Goal: Information Seeking & Learning: Learn about a topic

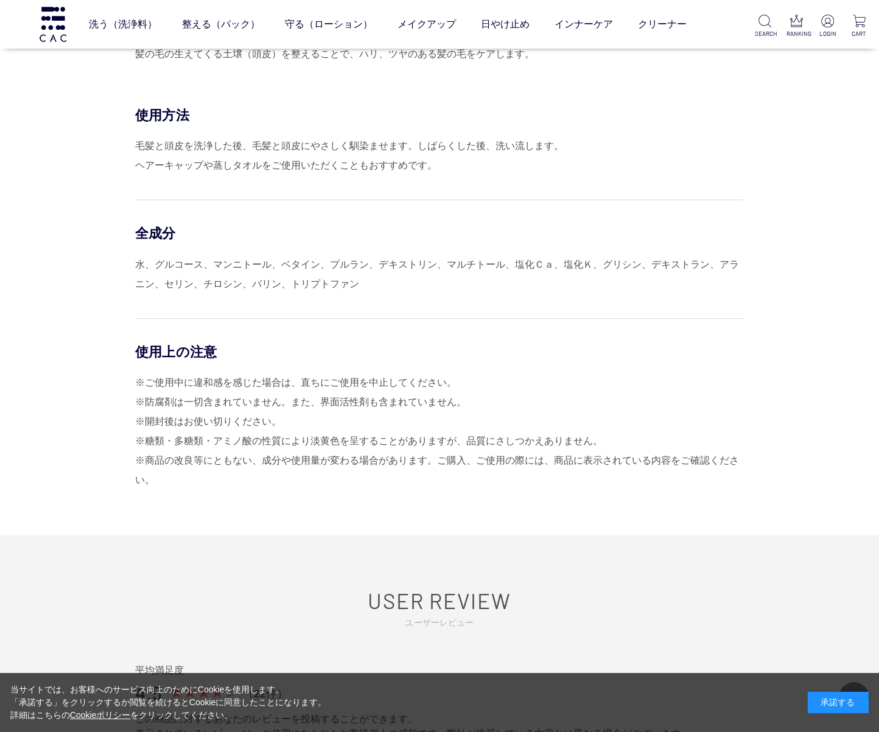
scroll to position [607, 0]
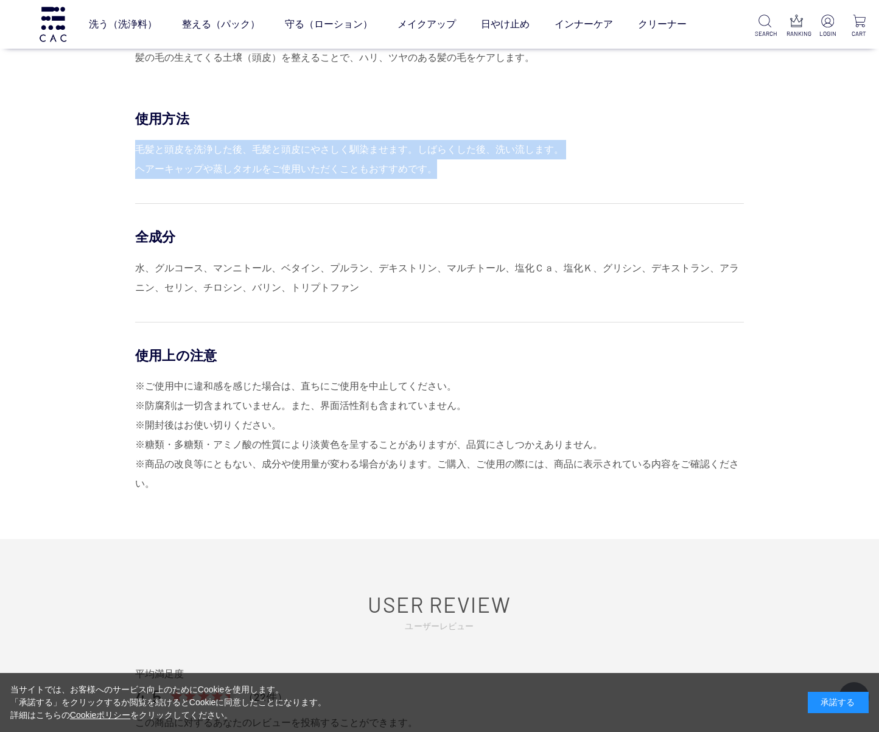
drag, startPoint x: 135, startPoint y: 147, endPoint x: 440, endPoint y: 172, distance: 305.9
click at [440, 172] on div "毛髪と頭皮を洗浄した後、毛髪と頭皮にやさしく馴染ませます。しばらくした後、洗い流します。 ヘアーキャップや蒸しタオルをご使用いただくこともおすすめです。" at bounding box center [439, 159] width 608 height 39
copy div "毛髪と頭皮を洗浄した後、毛髪と頭皮にやさしく馴染ませます。しばらくした後、洗い流します。 ヘアーキャップや蒸しタオルをご使用いただくこともおすすめです。"
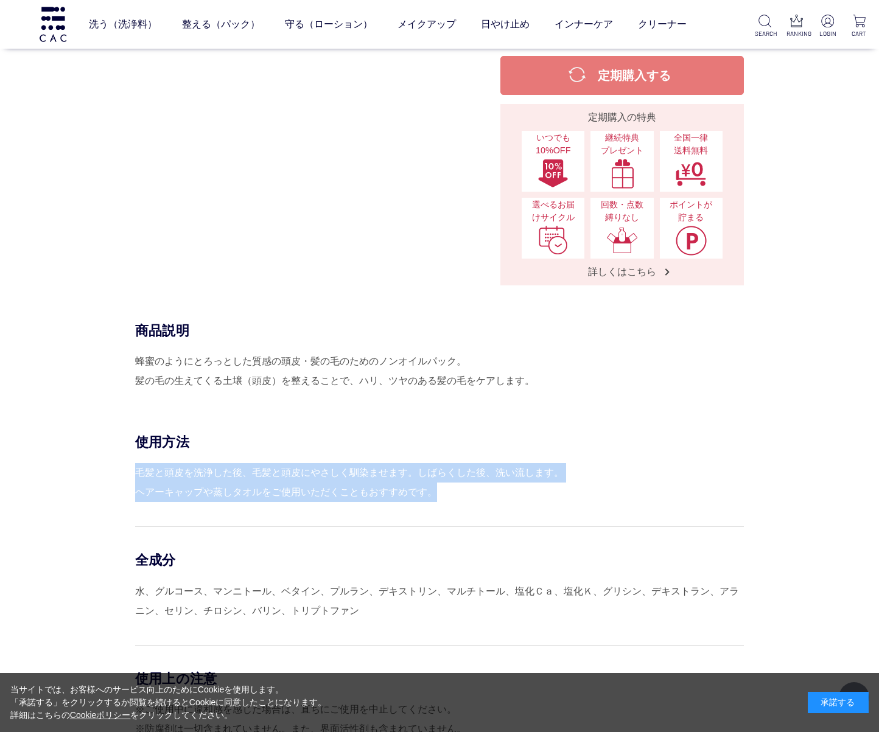
scroll to position [0, 0]
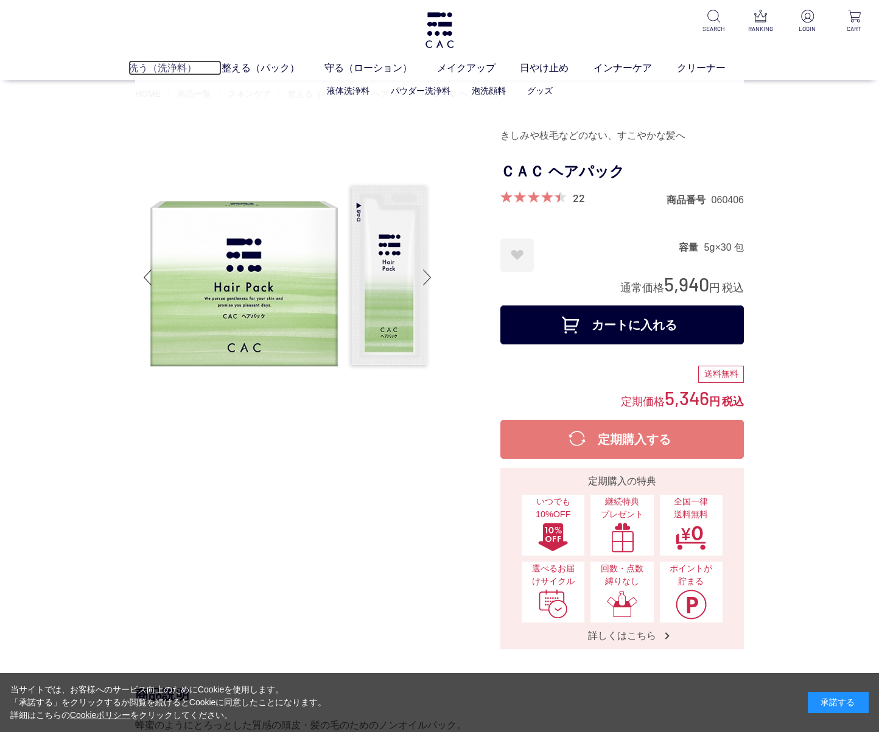
click at [172, 67] on link "洗う（洗浄料）" at bounding box center [174, 67] width 93 height 15
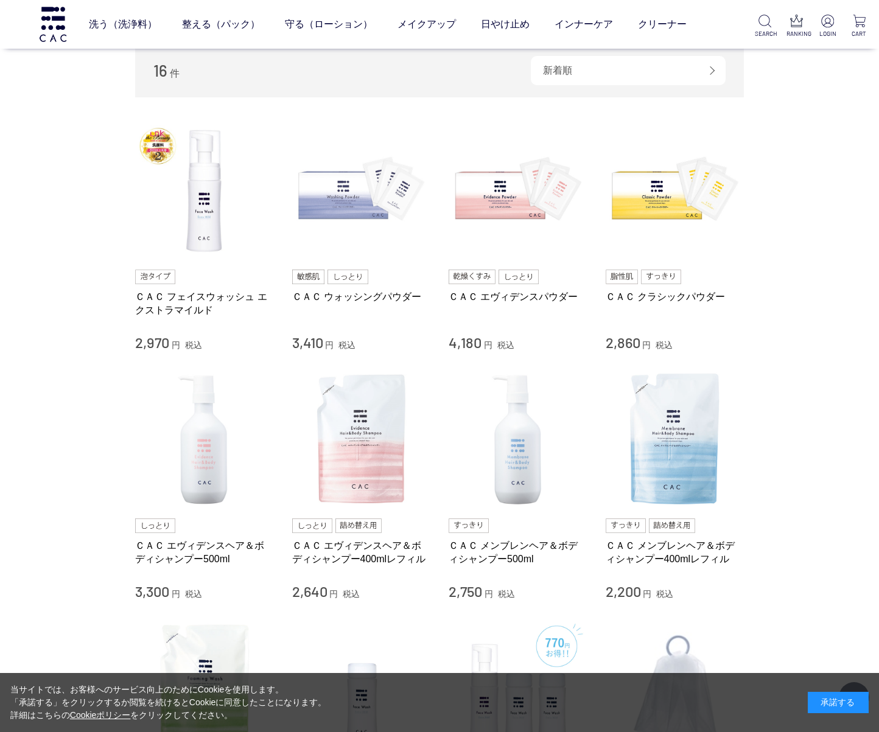
scroll to position [200, 0]
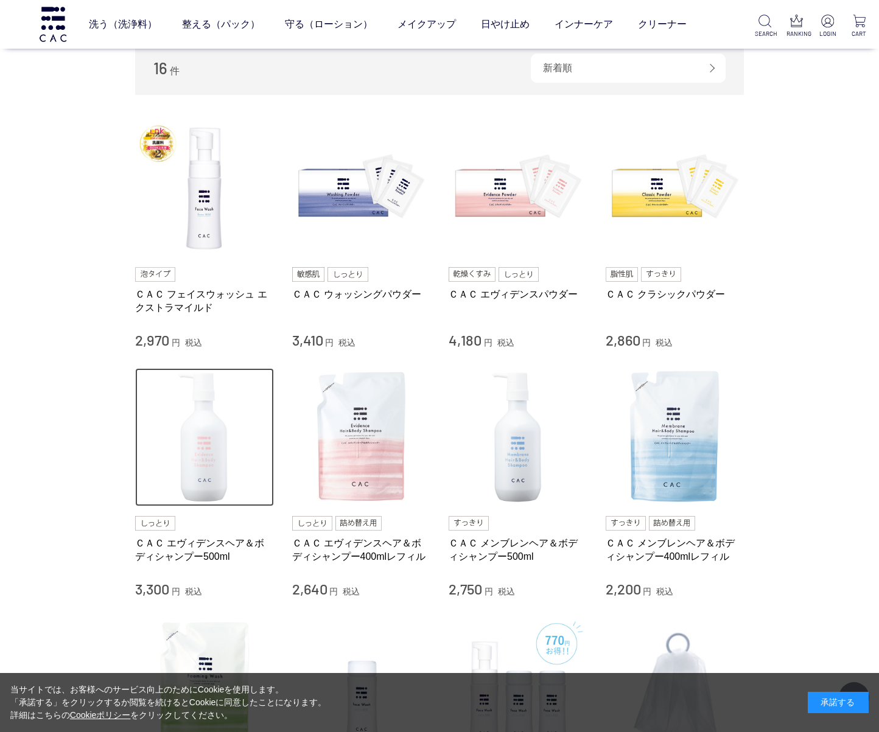
click at [199, 456] on img at bounding box center [204, 437] width 139 height 139
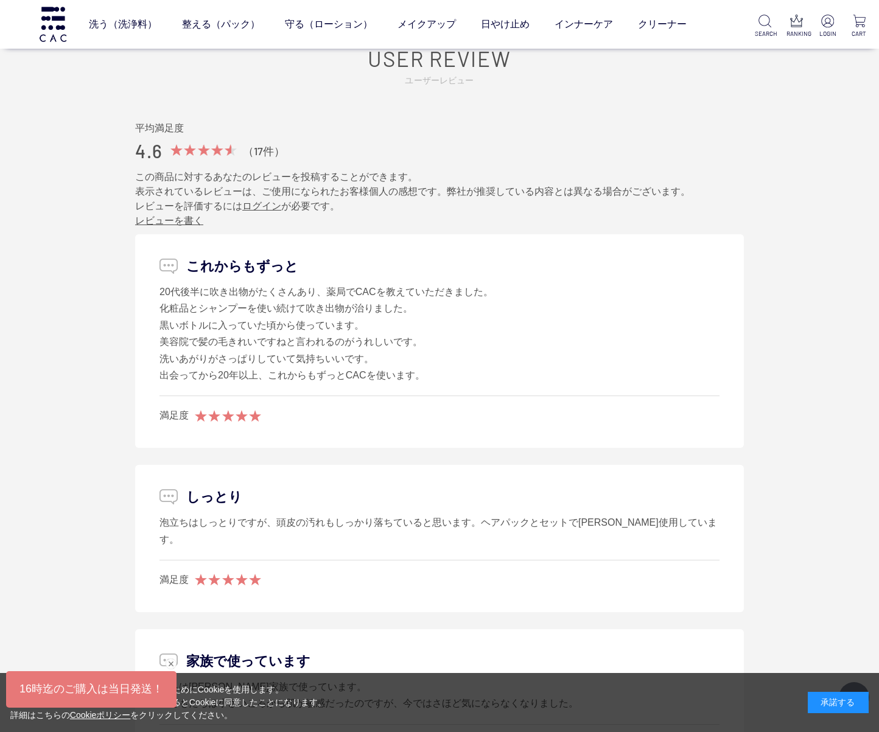
scroll to position [1678, 0]
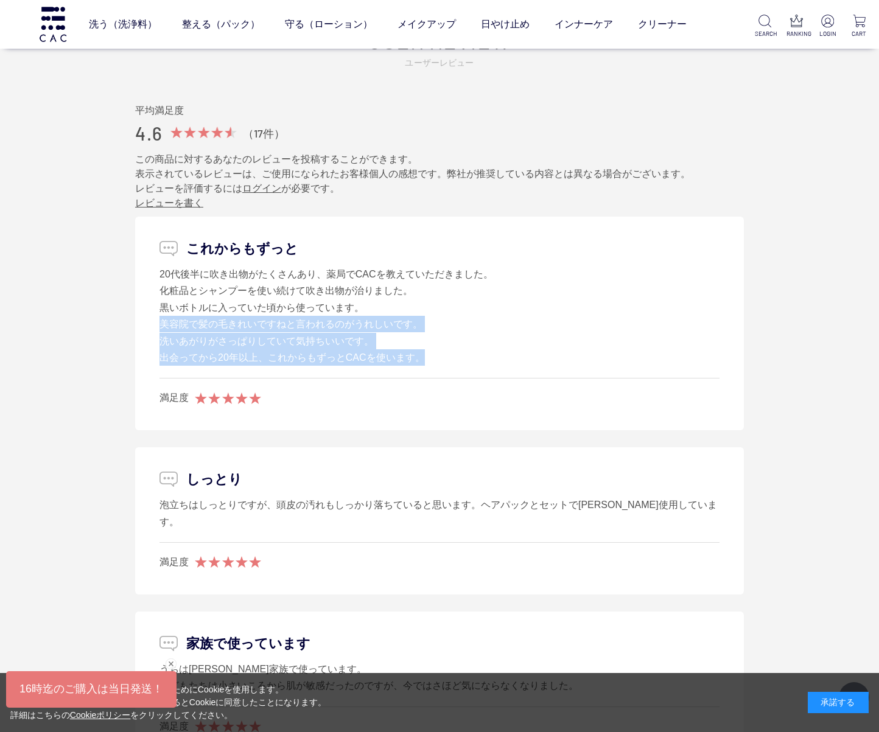
drag, startPoint x: 159, startPoint y: 322, endPoint x: 419, endPoint y: 356, distance: 262.0
click at [419, 356] on div "20代後半に吹き出物がたくさんあり、薬局でCACを教えていただきました。 化粧品とシャンプーを使い続けて吹き出物が治りました。 黒いボトルに入っていた頃から使…" at bounding box center [439, 316] width 560 height 100
copy div "美容院で髪の毛きれいですねと言われるのがうれしいです。 洗いあがりがさっぱりしていて気持ちいいです。 出会ってから20年以上、これからもずっとCACを使います。"
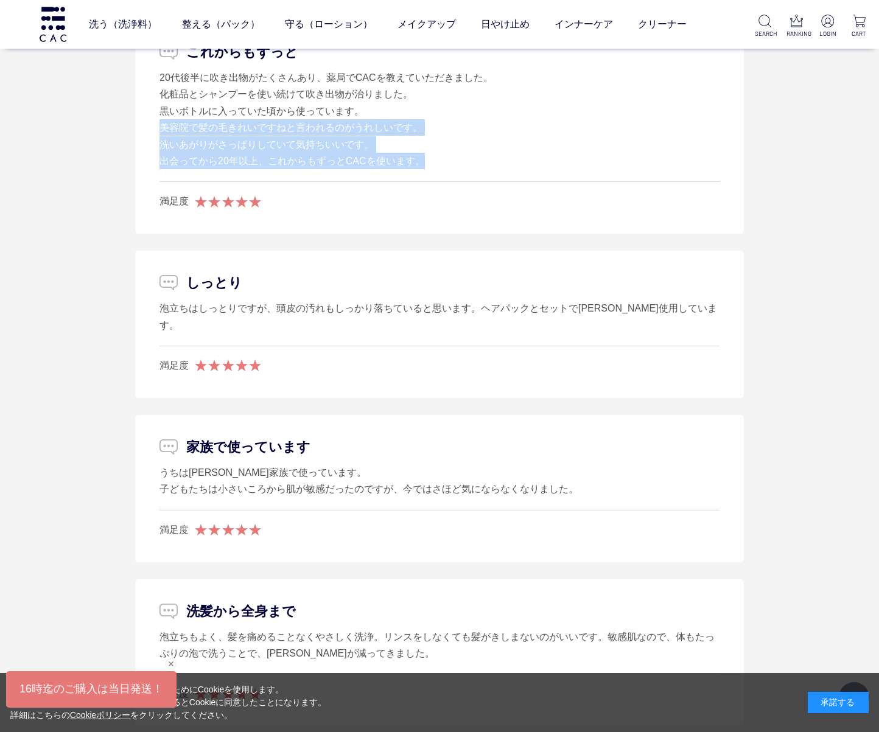
scroll to position [1887, 0]
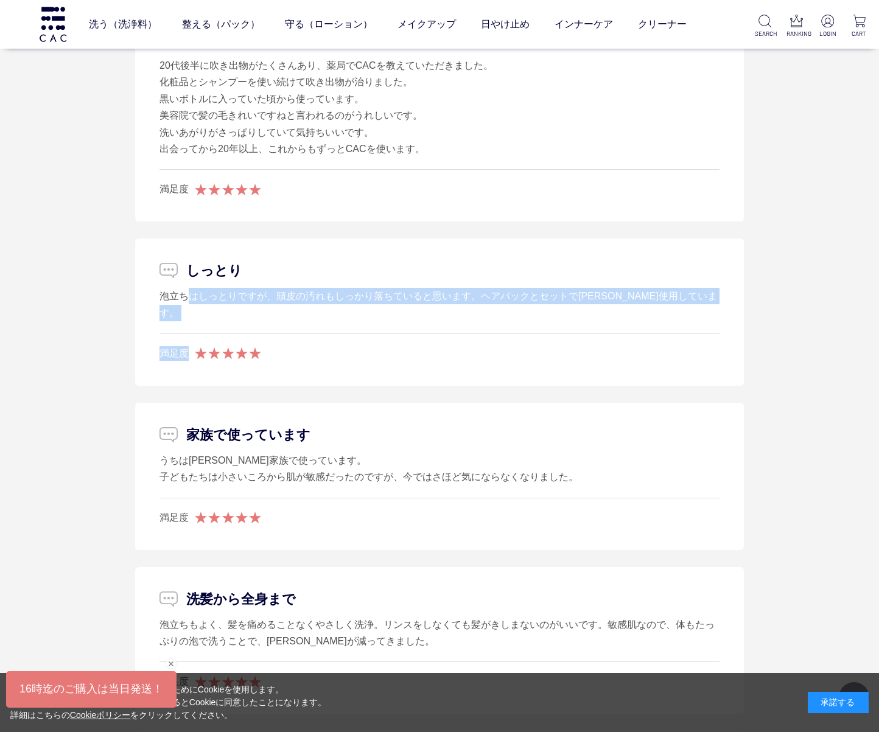
drag, startPoint x: 160, startPoint y: 294, endPoint x: 538, endPoint y: 307, distance: 378.7
click at [538, 307] on li "しっとり 泡立ちはしっとりですが、頭皮の汚れもしっかり落ちていると思います。ヘアパックとセットで長年使用しています。 満足度" at bounding box center [439, 312] width 608 height 147
copy li "泡立ちはしっとりですが、頭皮の汚れもしっかり落ちていると思います。ヘアパックとセットで長年使用しています。 満足度"
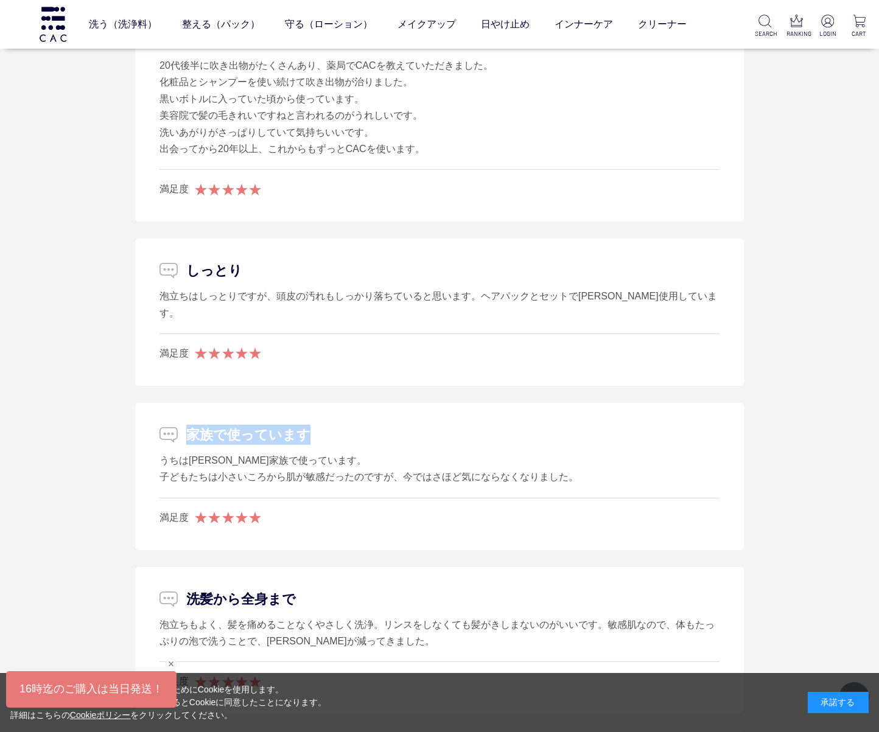
drag, startPoint x: 192, startPoint y: 419, endPoint x: 305, endPoint y: 420, distance: 113.2
click at [305, 425] on p "家族で使っています" at bounding box center [439, 435] width 560 height 20
copy p "家族で使っています"
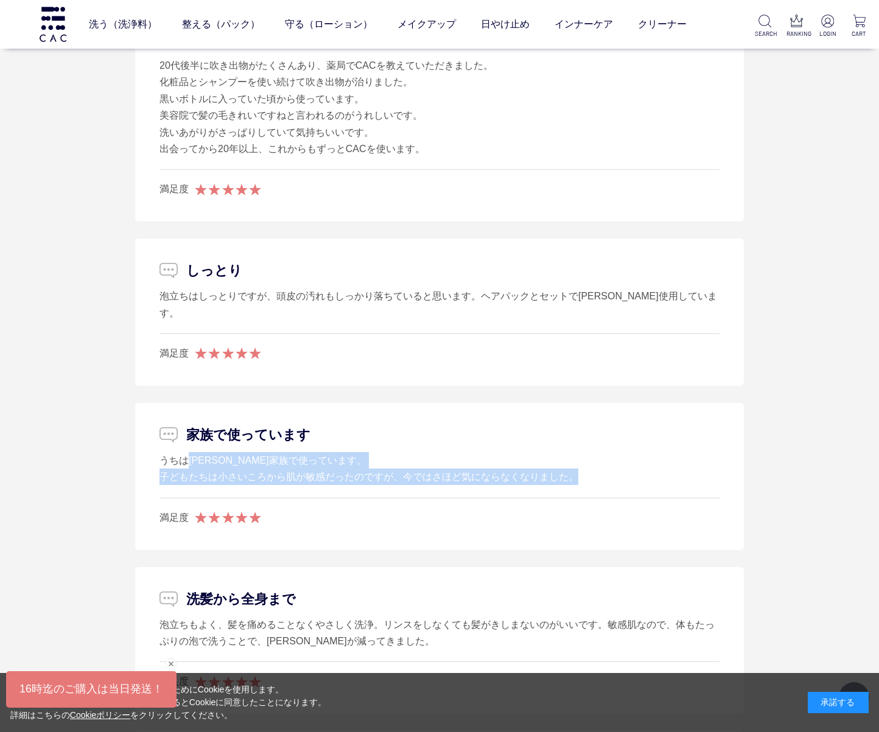
drag, startPoint x: 160, startPoint y: 445, endPoint x: 577, endPoint y: 465, distance: 417.9
click at [577, 465] on div "うちは長年家族で使っています。 子どもたちは小さいころから肌が敏感だったのですが、今ではさほど気にならなくなりました。" at bounding box center [439, 468] width 560 height 33
copy div "うちは長年家族で使っています。 子どもたちは小さいころから肌が敏感だったのですが、今ではさほど気にならなくなりました。"
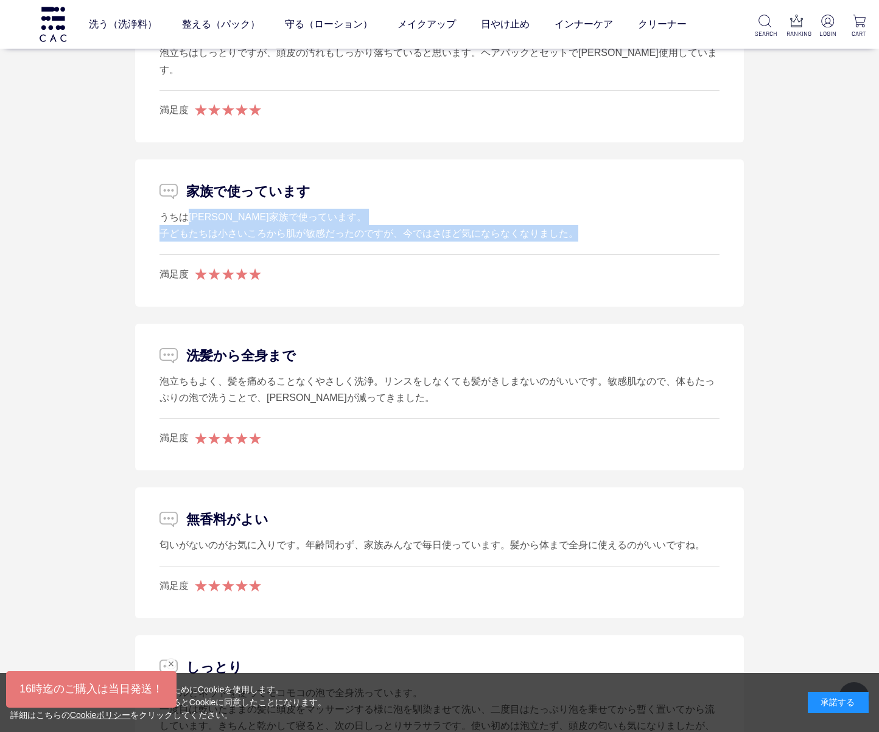
scroll to position [2158, 0]
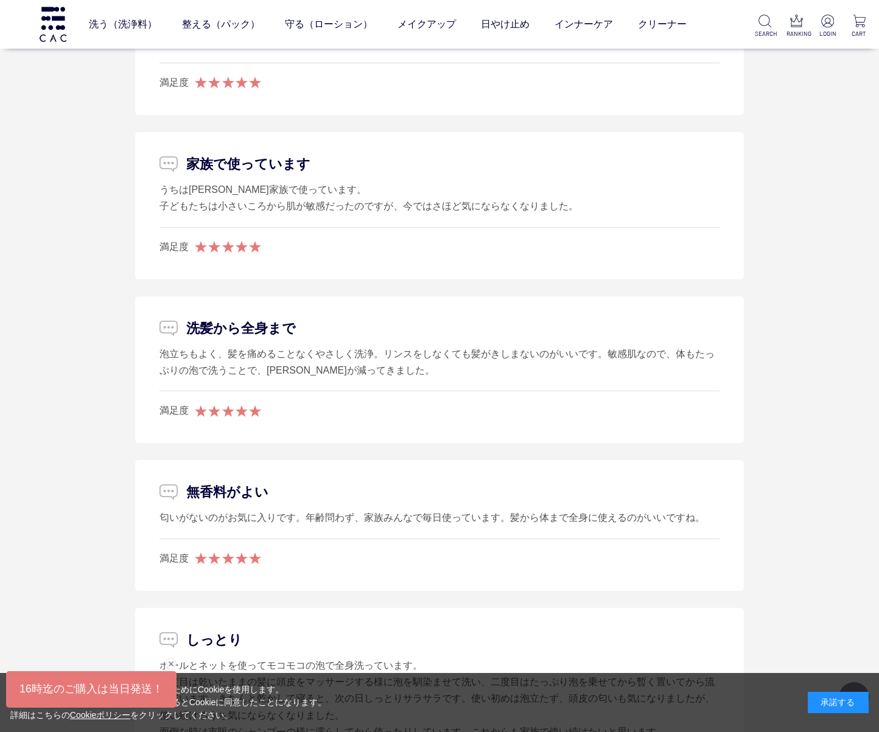
click at [232, 318] on p "洗髪から全身まで" at bounding box center [439, 328] width 560 height 20
drag, startPoint x: 187, startPoint y: 314, endPoint x: 307, endPoint y: 314, distance: 119.9
click at [307, 318] on p "洗髪から全身まで" at bounding box center [439, 328] width 560 height 20
copy p "洗髪から全身まで"
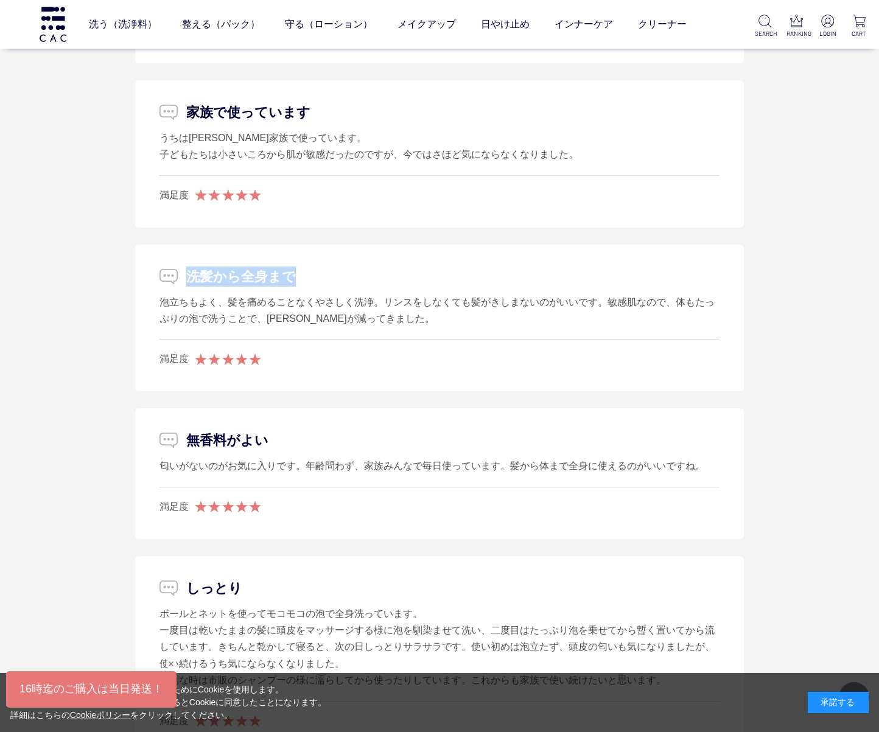
drag, startPoint x: 161, startPoint y: 447, endPoint x: 716, endPoint y: 451, distance: 554.3
click at [716, 458] on div "匂いがないのがお気に入りです。年齢問わず、家族みんなで毎日使っています。髪から体まで全身に使えるのがいいですね。" at bounding box center [439, 466] width 560 height 16
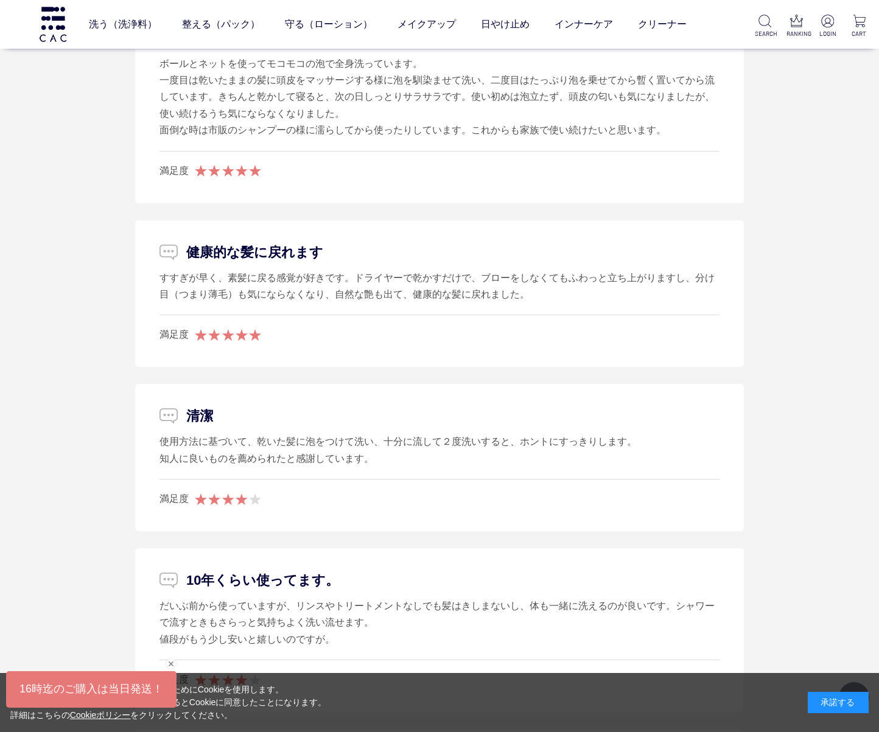
scroll to position [2762, 0]
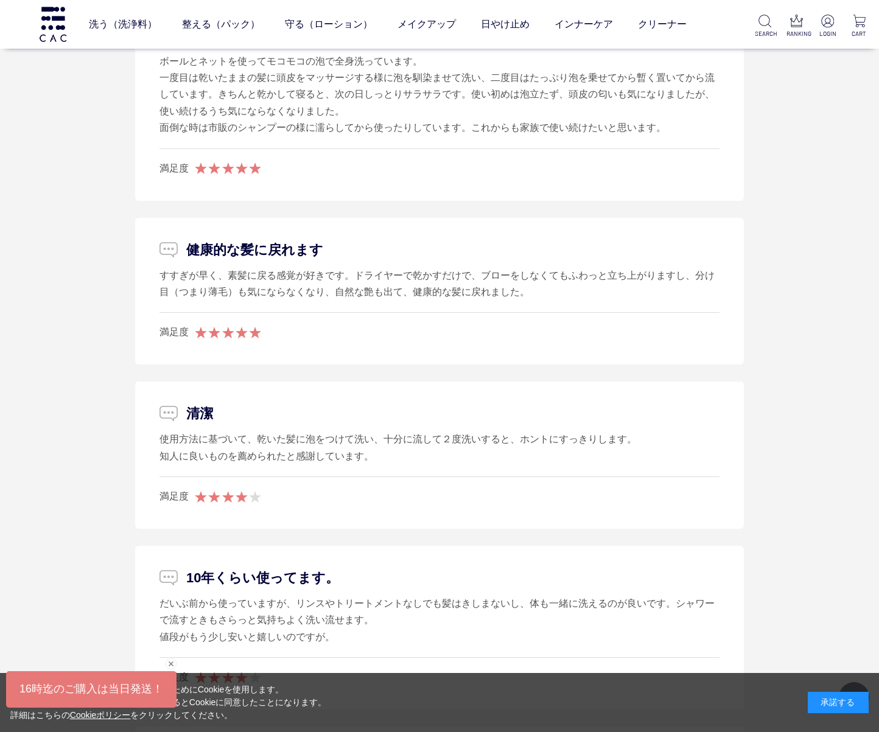
copy div "匂いがないのがお気に入りです。年齢問わず、家族みんなで毎日使っています。髪から体まで全身に使えるのがいいですね。"
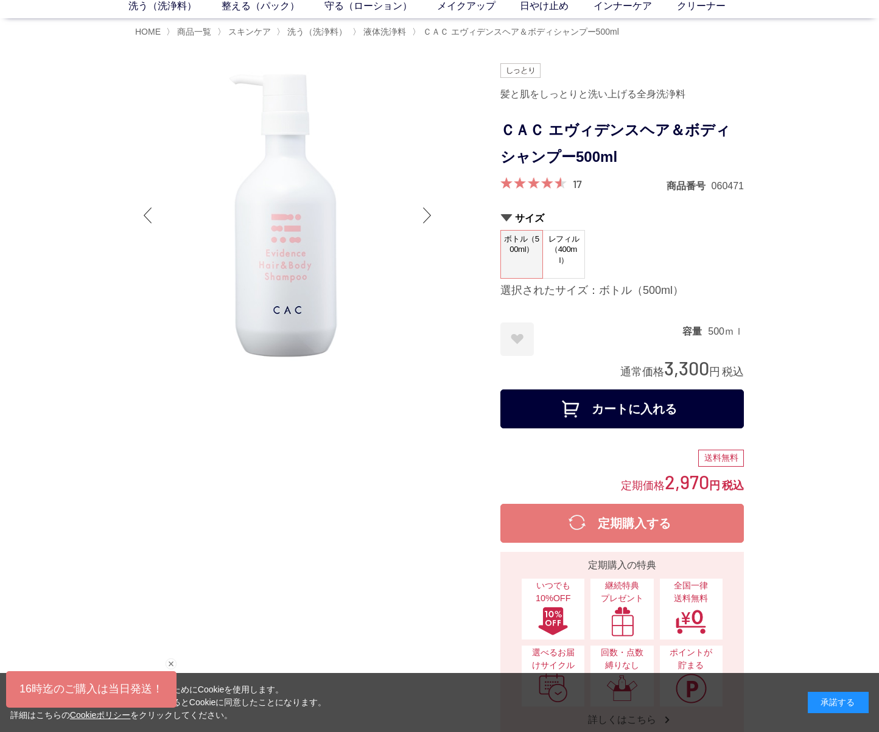
scroll to position [0, 0]
